Goal: Task Accomplishment & Management: Use online tool/utility

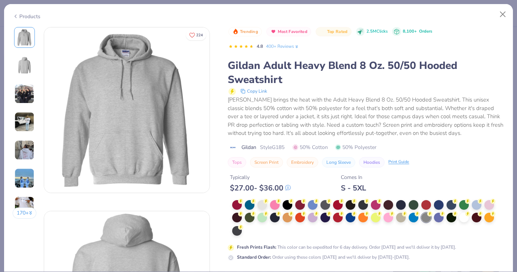
scroll to position [164, 0]
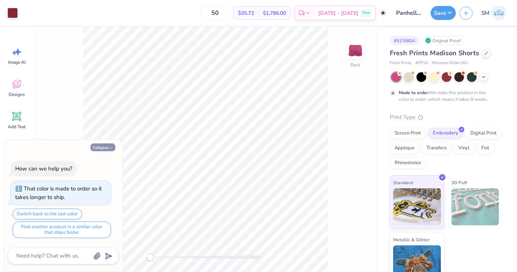
click at [102, 150] on button "Collapse" at bounding box center [102, 147] width 25 height 8
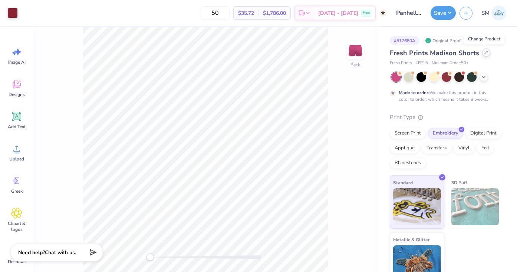
click at [485, 53] on icon at bounding box center [486, 53] width 4 height 4
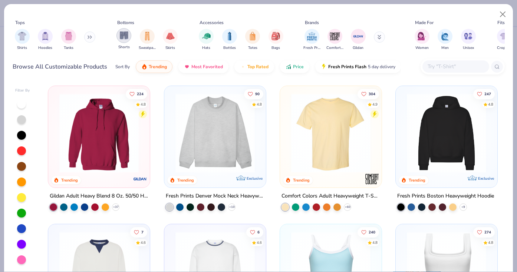
click at [124, 41] on div "filter for Shorts" at bounding box center [123, 35] width 15 height 15
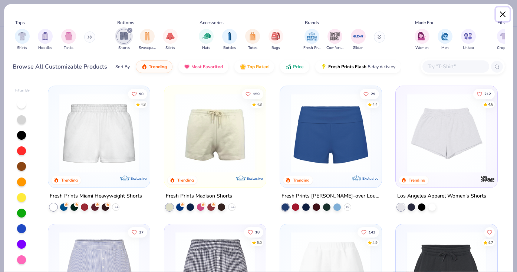
click at [502, 12] on button "Close" at bounding box center [502, 14] width 14 height 14
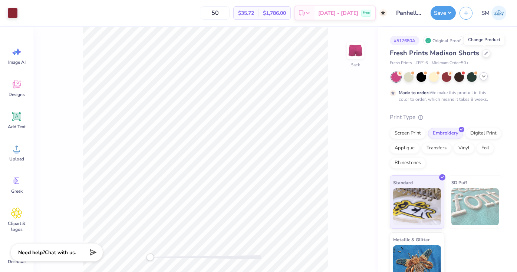
click at [487, 76] on div at bounding box center [483, 76] width 8 height 8
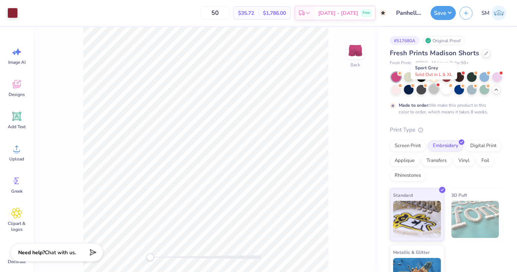
click at [434, 92] on div at bounding box center [434, 89] width 10 height 10
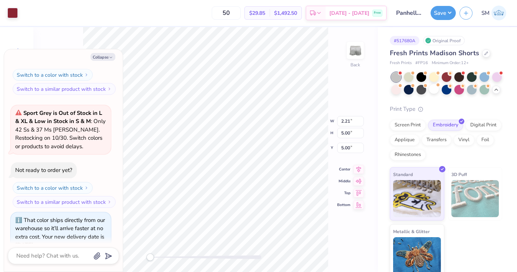
scroll to position [181, 0]
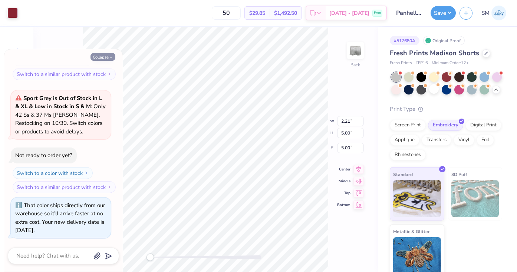
click at [102, 57] on button "Collapse" at bounding box center [102, 57] width 25 height 8
type textarea "x"
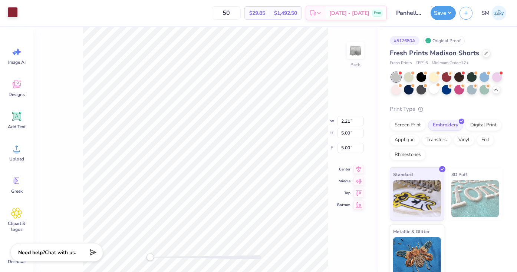
click at [9, 12] on div at bounding box center [12, 12] width 10 height 10
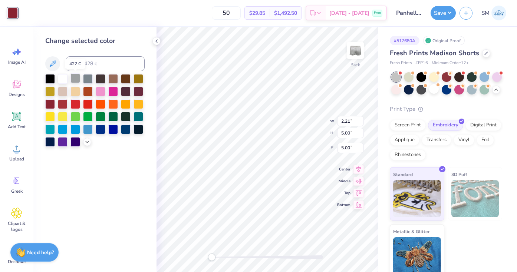
click at [74, 81] on div at bounding box center [75, 78] width 10 height 10
click at [65, 80] on div at bounding box center [63, 78] width 10 height 10
click at [92, 61] on input at bounding box center [105, 63] width 79 height 15
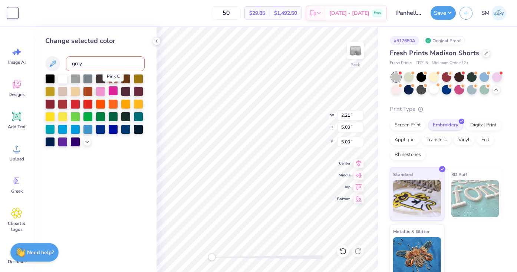
type input "grey"
drag, startPoint x: 90, startPoint y: 67, endPoint x: 72, endPoint y: 67, distance: 18.2
click at [73, 67] on input "grey" at bounding box center [105, 63] width 79 height 15
click at [72, 67] on input "grey" at bounding box center [105, 63] width 79 height 15
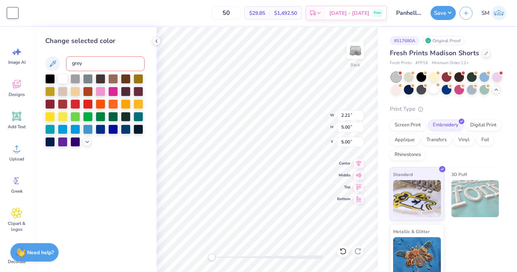
drag, startPoint x: 72, startPoint y: 66, endPoint x: 90, endPoint y: 66, distance: 18.2
click at [90, 66] on input "grey" at bounding box center [105, 63] width 79 height 15
click at [86, 145] on div at bounding box center [94, 110] width 99 height 73
click at [88, 140] on polyline at bounding box center [87, 140] width 3 height 1
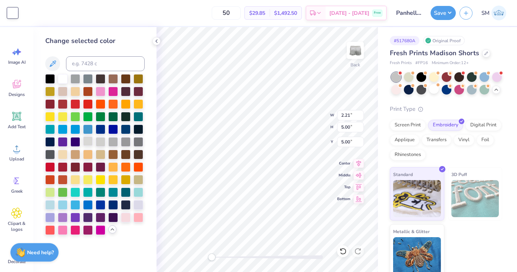
click at [90, 144] on div at bounding box center [88, 141] width 10 height 10
click at [100, 144] on div at bounding box center [101, 141] width 10 height 10
click at [117, 140] on div at bounding box center [113, 141] width 10 height 10
click at [89, 141] on div at bounding box center [88, 141] width 10 height 10
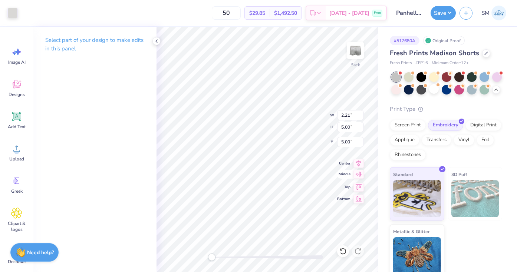
click at [349, 170] on div "Back W 2.21 2.21 " H 5.00 5.00 " Y 5.00 5.00 " Center Middle Top Bottom" at bounding box center [266, 149] width 221 height 245
click at [346, 177] on div "Back W 2.21 2.21 " H 5.00 5.00 " Y 4.24 4.24 " Center Middle Top Bottom" at bounding box center [266, 149] width 221 height 245
click at [13, 15] on div at bounding box center [12, 12] width 10 height 10
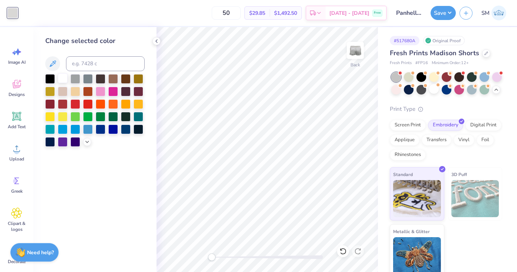
click at [67, 80] on div at bounding box center [63, 78] width 10 height 10
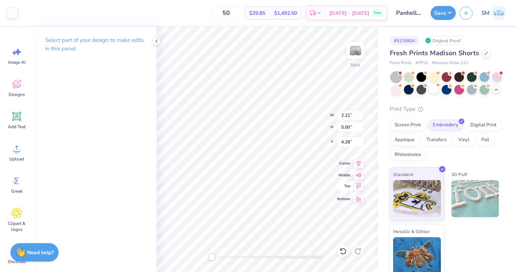
click at [348, 186] on div "Back W 2.21 2.21 " H 5.00 5.00 " Y 4.28 4.28 " Center Middle Top Bottom" at bounding box center [266, 149] width 221 height 245
click at [355, 177] on div "Back W 2.21 2.21 " H 5.00 5.00 " Y 4.25 4.25 " Center Middle Top Bottom" at bounding box center [266, 149] width 221 height 245
click at [333, 45] on div "Art colors 50 $29.85 Per Item $1,492.50 Total Est. Delivery Sep 23 - 26 Free De…" at bounding box center [258, 136] width 517 height 272
drag, startPoint x: 240, startPoint y: 14, endPoint x: 225, endPoint y: 14, distance: 15.9
click at [225, 14] on input "50" at bounding box center [226, 12] width 29 height 13
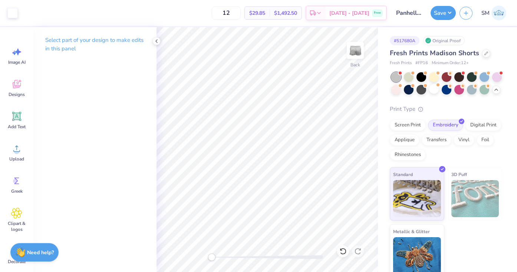
type input "12"
click at [440, 11] on button "Save" at bounding box center [442, 12] width 25 height 14
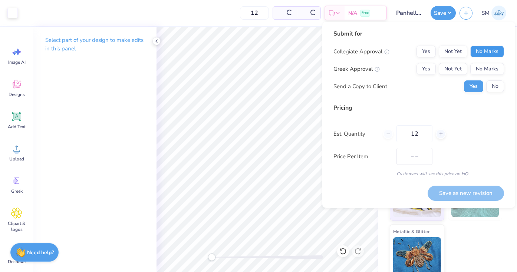
click at [484, 56] on button "No Marks" at bounding box center [487, 52] width 34 height 12
click at [487, 70] on button "No Marks" at bounding box center [487, 69] width 34 height 12
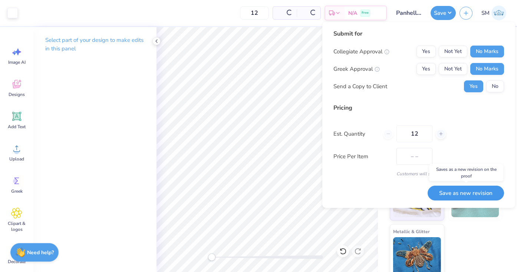
click at [473, 193] on button "Save as new revision" at bounding box center [465, 193] width 76 height 15
click at [475, 197] on div "Saving..." at bounding box center [474, 193] width 57 height 15
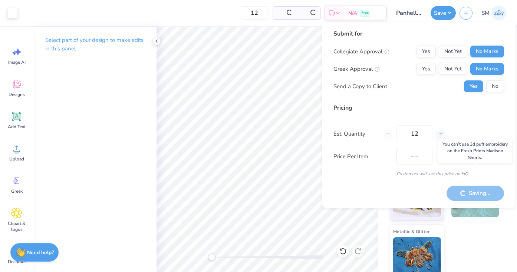
click at [477, 220] on div "3D Puff" at bounding box center [475, 193] width 54 height 53
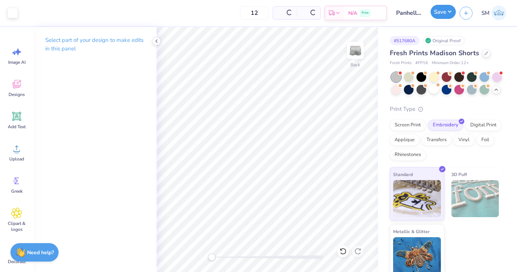
click at [439, 17] on button "Save" at bounding box center [442, 12] width 25 height 14
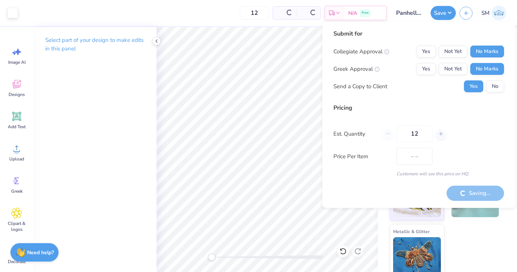
type input "$39.89"
